Goal: Task Accomplishment & Management: Use online tool/utility

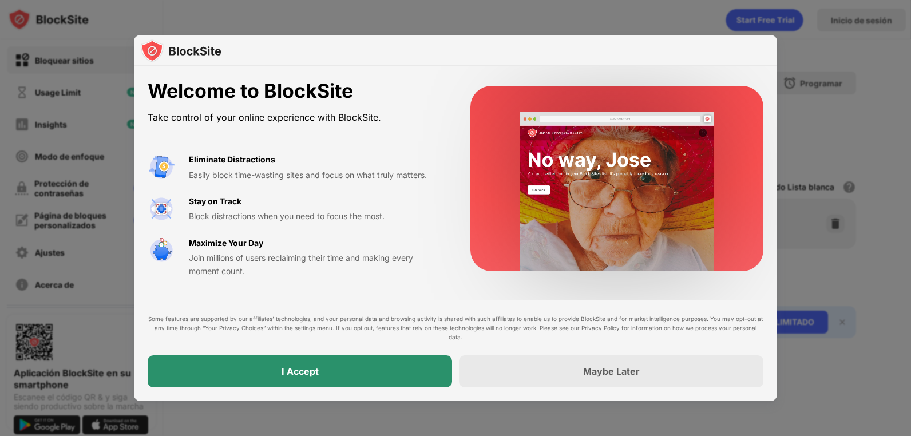
click at [322, 365] on div "I Accept" at bounding box center [300, 371] width 304 height 32
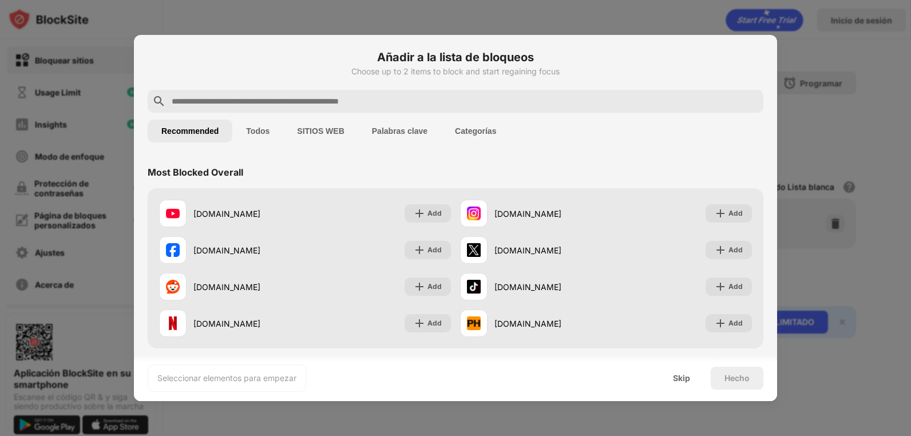
click at [796, 255] on div at bounding box center [455, 218] width 911 height 436
click at [688, 380] on div "Skip" at bounding box center [681, 378] width 17 height 9
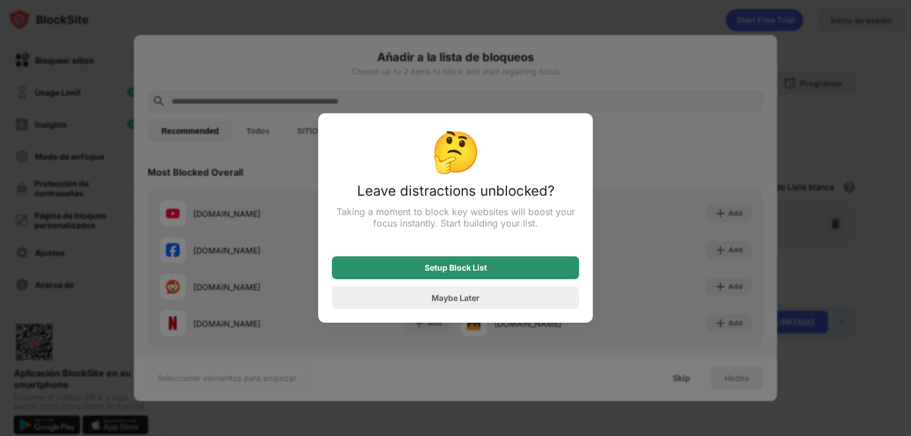
click at [478, 275] on div "Setup Block List" at bounding box center [455, 267] width 247 height 23
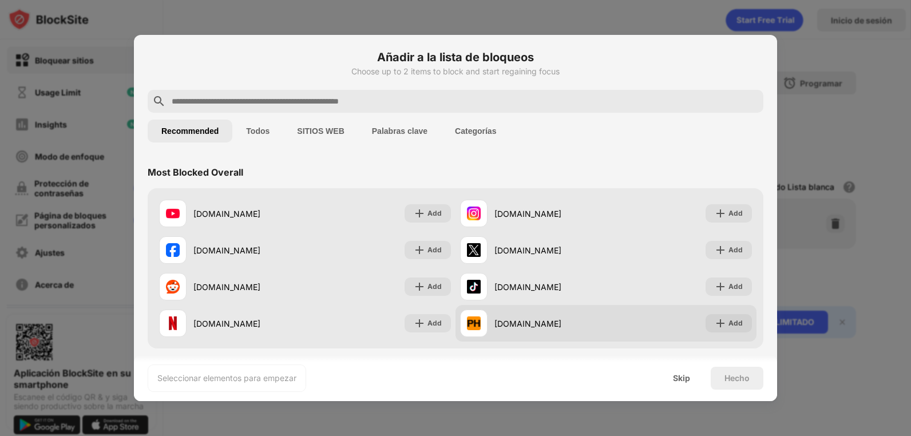
click at [706, 328] on div "Add" at bounding box center [729, 323] width 46 height 18
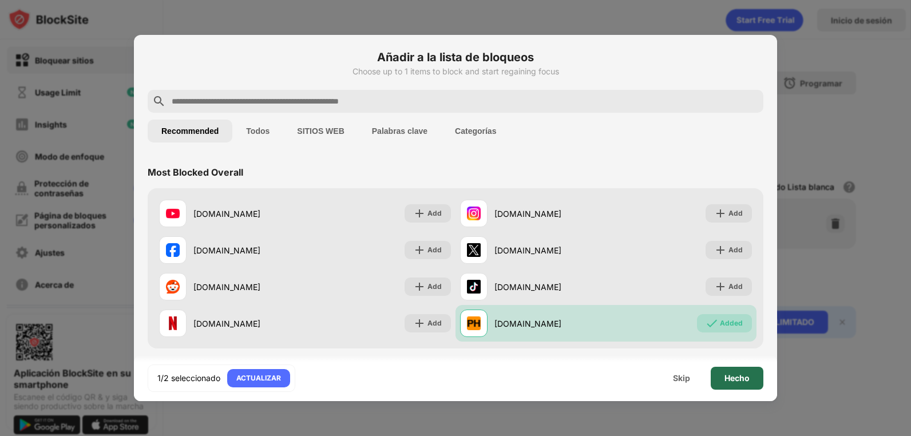
click at [737, 378] on div "Hecho" at bounding box center [736, 378] width 25 height 9
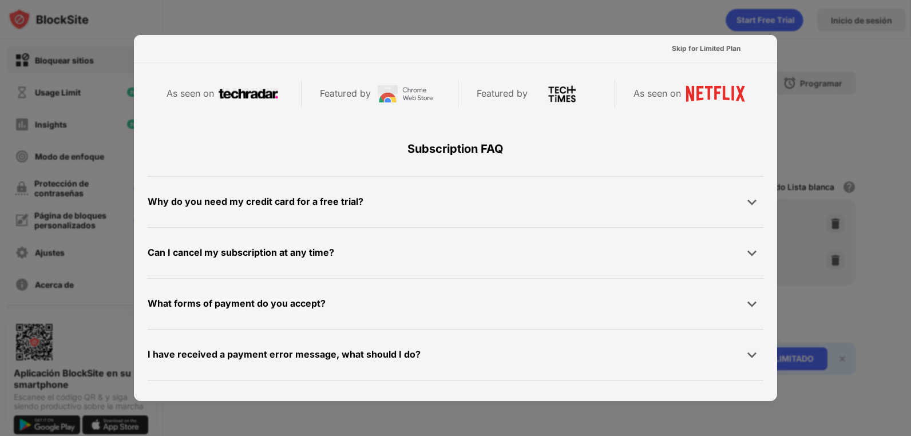
scroll to position [559, 0]
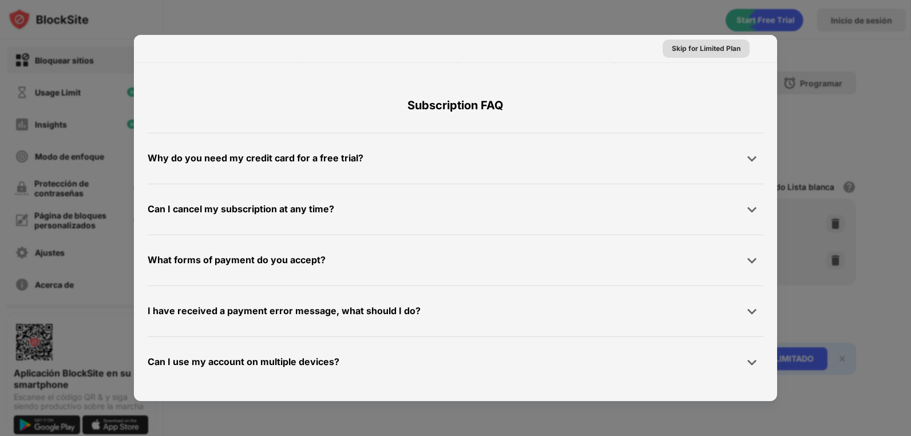
click at [709, 46] on div "Skip for Limited Plan" at bounding box center [706, 48] width 69 height 11
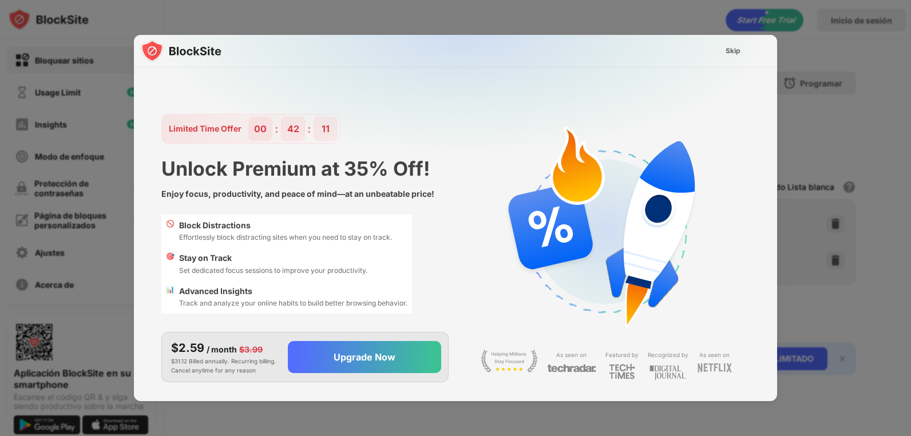
scroll to position [0, 0]
click at [736, 53] on div "Skip" at bounding box center [733, 50] width 15 height 11
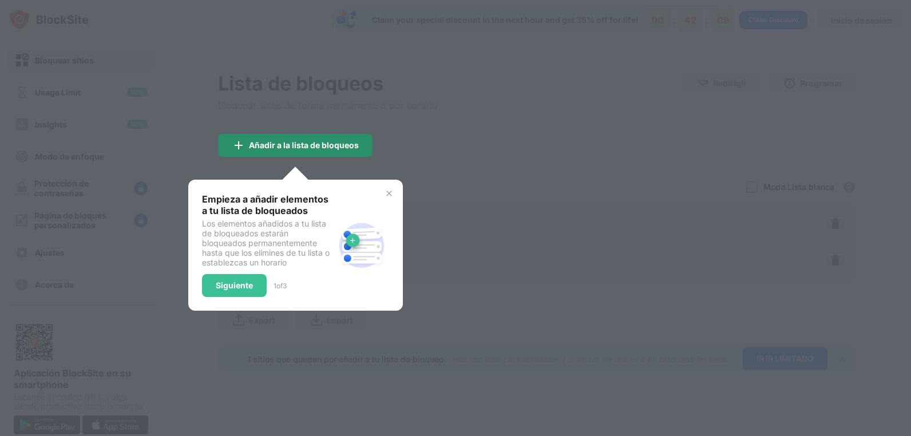
click at [433, 133] on div at bounding box center [455, 218] width 911 height 436
click at [391, 189] on img at bounding box center [389, 193] width 9 height 9
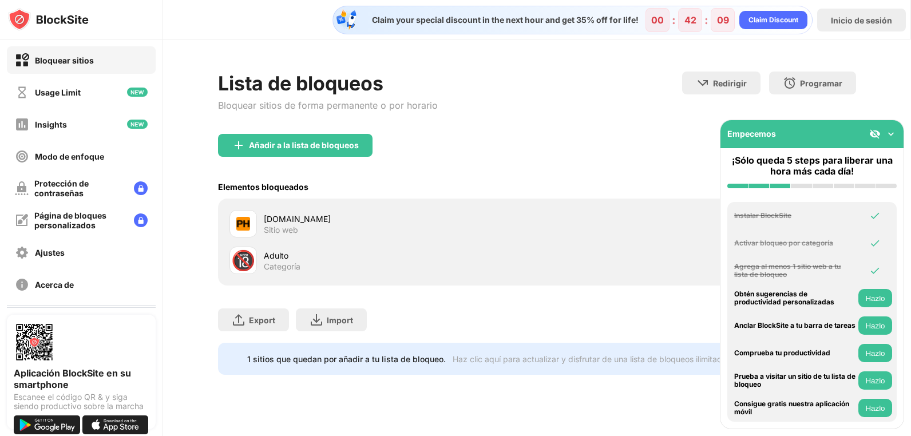
click at [389, 192] on div "Elementos bloqueados Modo Lista blanca Bloquea todos los sitios web excepto los…" at bounding box center [537, 186] width 639 height 23
click at [889, 130] on img at bounding box center [890, 133] width 11 height 11
click at [889, 130] on div "Lista de bloqueos Bloquear sitios de forma permanente o por horario Redirigir H…" at bounding box center [537, 222] width 748 height 367
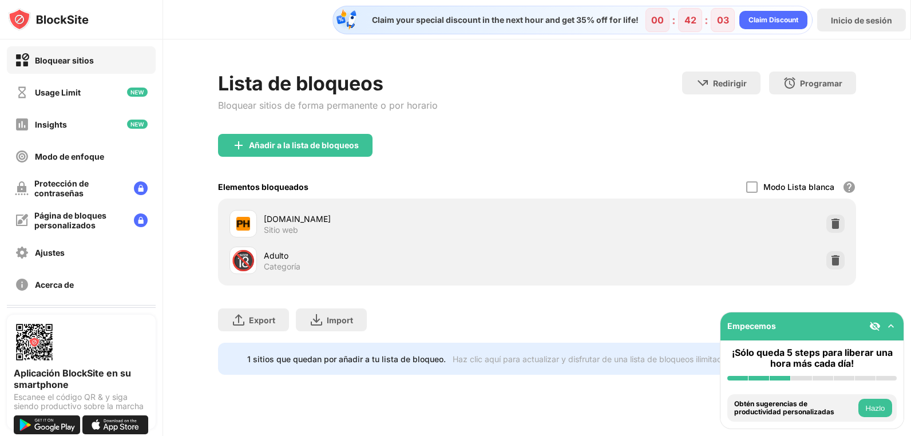
drag, startPoint x: 834, startPoint y: 221, endPoint x: 557, endPoint y: 139, distance: 288.8
click at [560, 141] on div "Añadir a la lista de bloqueos Elementos bloqueados Modo Lista blanca Bloquea to…" at bounding box center [537, 210] width 639 height 152
